Goal: Task Accomplishment & Management: Use online tool/utility

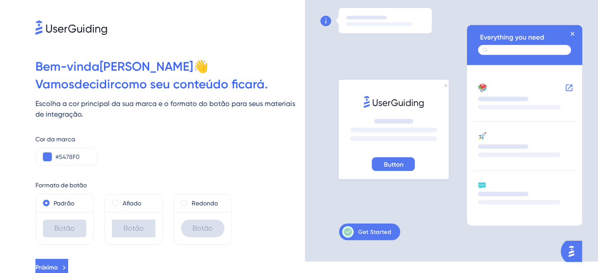
scroll to position [15, 0]
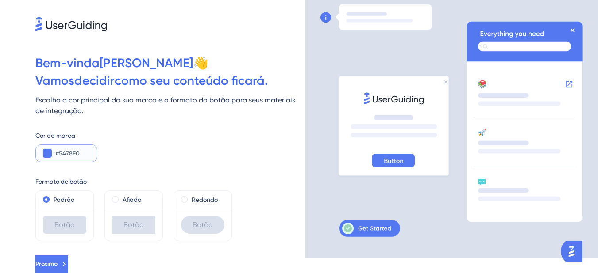
click at [44, 155] on button at bounding box center [47, 153] width 9 height 9
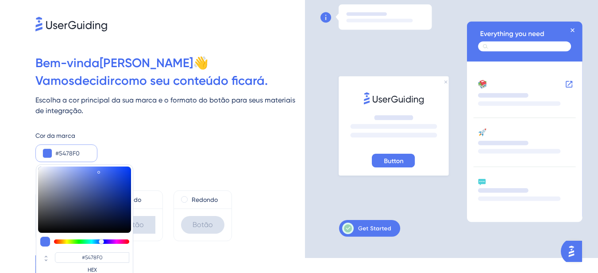
type input "#5df054"
type input "#5DF054"
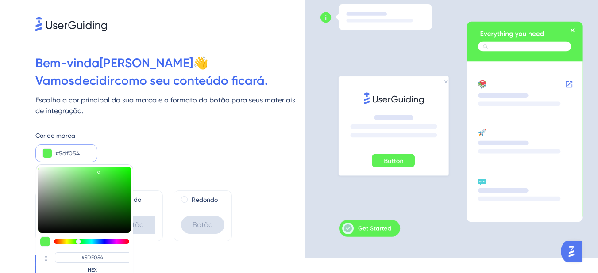
click at [78, 243] on div at bounding box center [91, 242] width 75 height 4
click at [84, 245] on div at bounding box center [84, 242] width 93 height 11
type input "#3d9238"
type input "#3D9238"
click at [96, 195] on div at bounding box center [84, 200] width 93 height 66
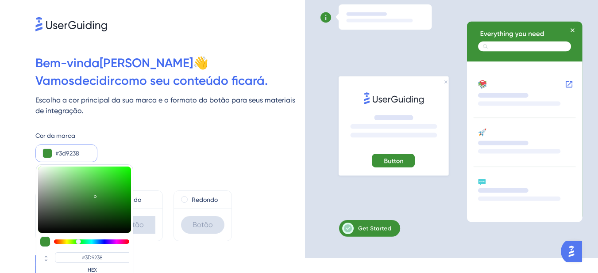
click at [270, 202] on div "Padrão Botão Afiado Botão Redondo Botão" at bounding box center [169, 216] width 269 height 51
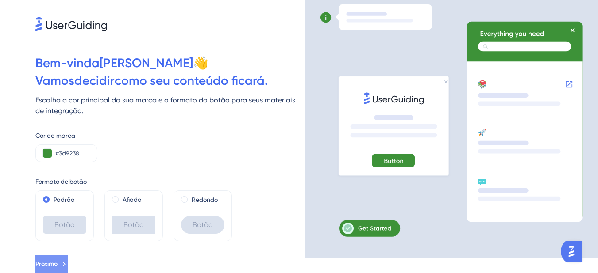
click at [65, 257] on button "Próximo" at bounding box center [51, 265] width 33 height 18
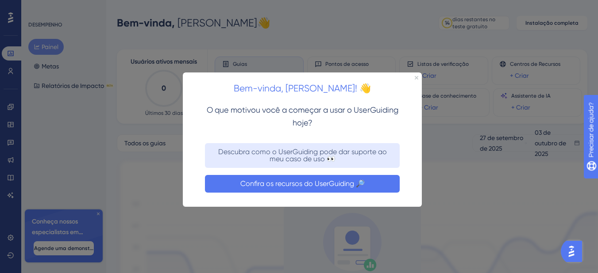
click at [288, 182] on font "Confira os recursos do UserGuiding 🔎" at bounding box center [302, 184] width 124 height 8
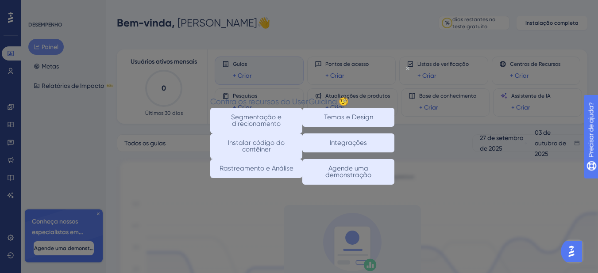
drag, startPoint x: 407, startPoint y: 66, endPoint x: 598, endPoint y: 132, distance: 202.0
click at [407, 66] on icon "Fechar visualização" at bounding box center [408, 68] width 4 height 4
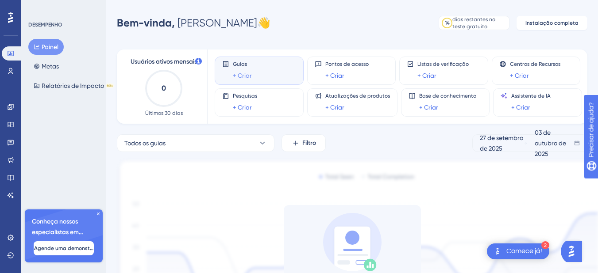
click at [250, 74] on font "+ Criar" at bounding box center [242, 75] width 19 height 7
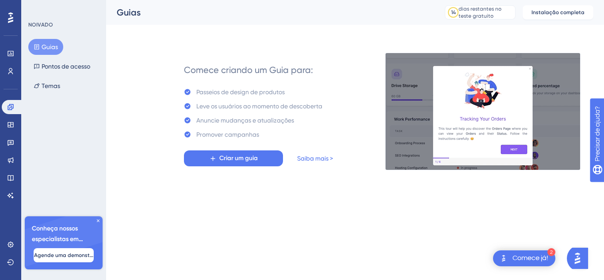
drag, startPoint x: 238, startPoint y: 157, endPoint x: 249, endPoint y: 144, distance: 17.5
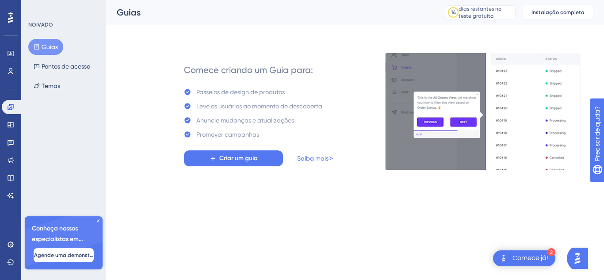
click at [236, 56] on html "✨ INSCREVA-SE AGORA✨" at bounding box center [303, 126] width 604 height 280
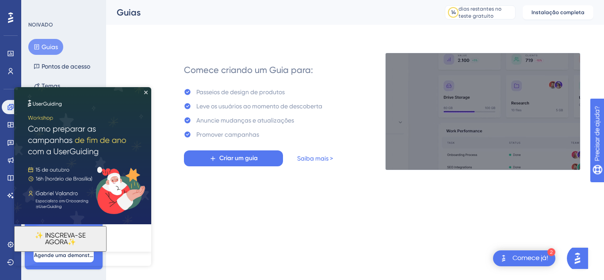
click at [146, 88] on img at bounding box center [82, 155] width 137 height 137
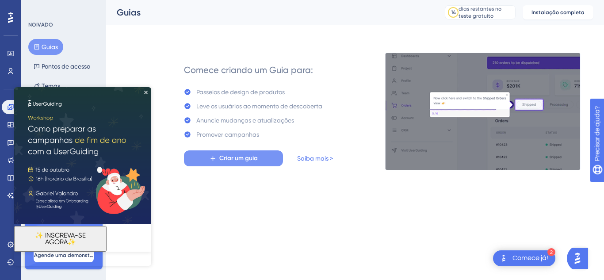
click at [223, 157] on font "Criar um guia" at bounding box center [238, 158] width 38 height 8
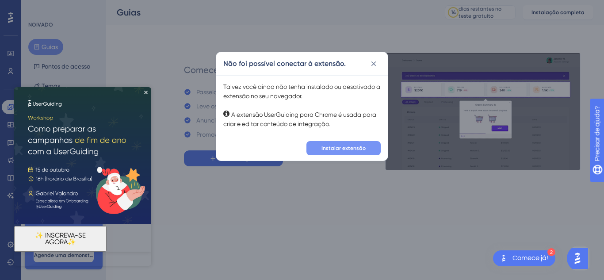
click at [347, 149] on font "Instalar extensão" at bounding box center [344, 148] width 44 height 6
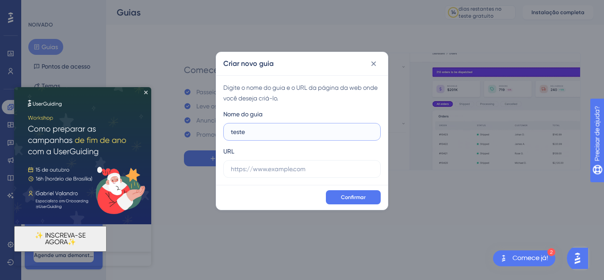
type input "teste"
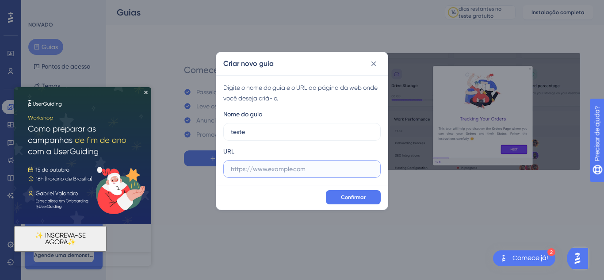
click at [252, 169] on input "text" at bounding box center [302, 169] width 142 height 10
paste input "[URL][DOMAIN_NAME]"
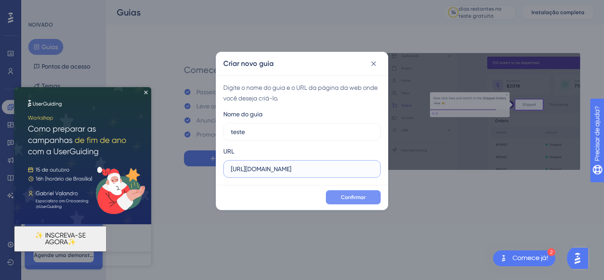
type input "[URL][DOMAIN_NAME]"
click at [357, 194] on font "Confirmar" at bounding box center [353, 197] width 25 height 6
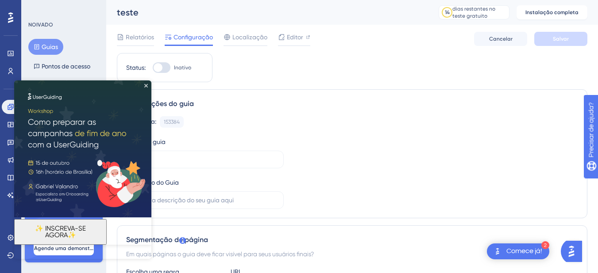
click at [147, 84] on img at bounding box center [82, 148] width 137 height 137
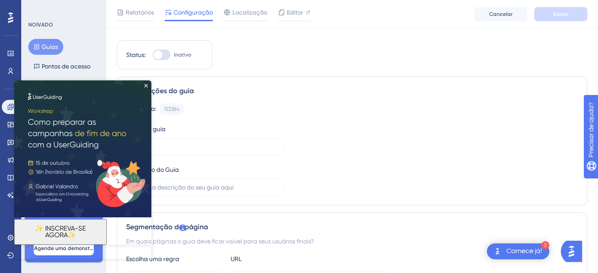
scroll to position [177, 0]
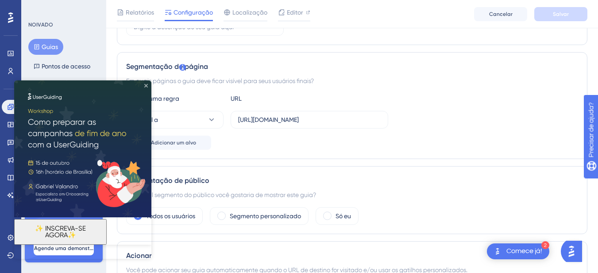
click at [147, 84] on icon "Fechar visualização" at bounding box center [146, 86] width 4 height 4
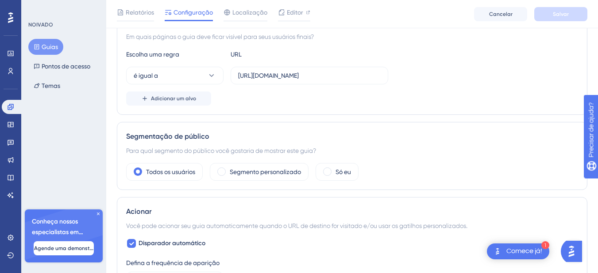
scroll to position [0, 0]
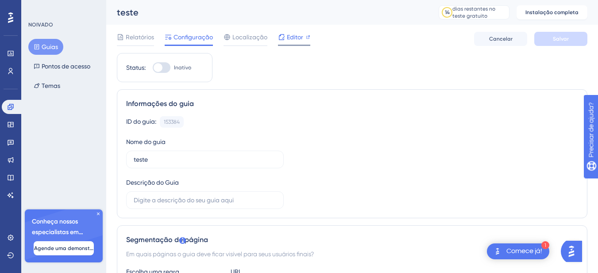
click at [300, 37] on font "Editor" at bounding box center [295, 37] width 16 height 7
